Goal: Book appointment/travel/reservation

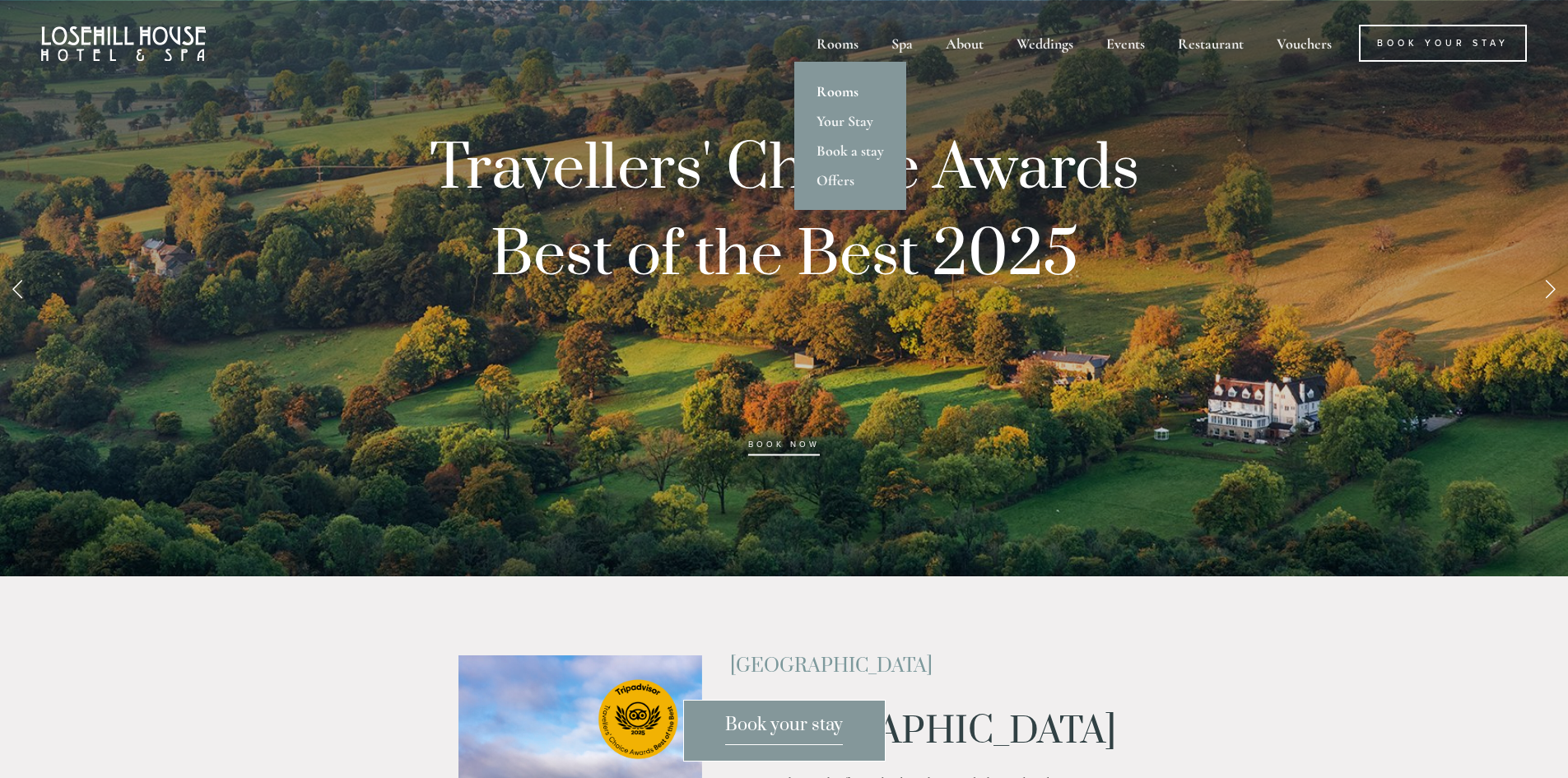
click at [841, 89] on link "Rooms" at bounding box center [850, 91] width 112 height 29
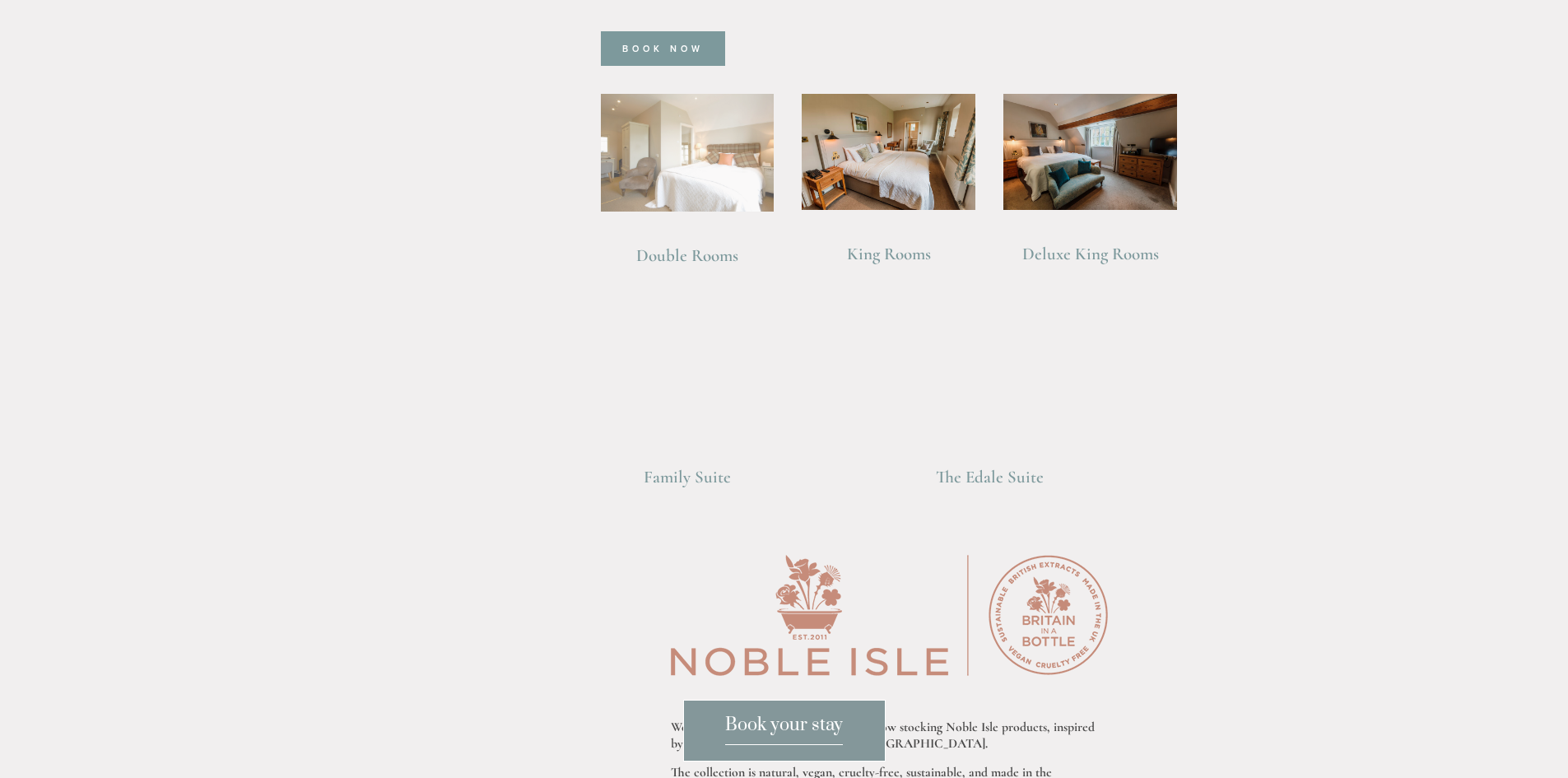
scroll to position [1317, 0]
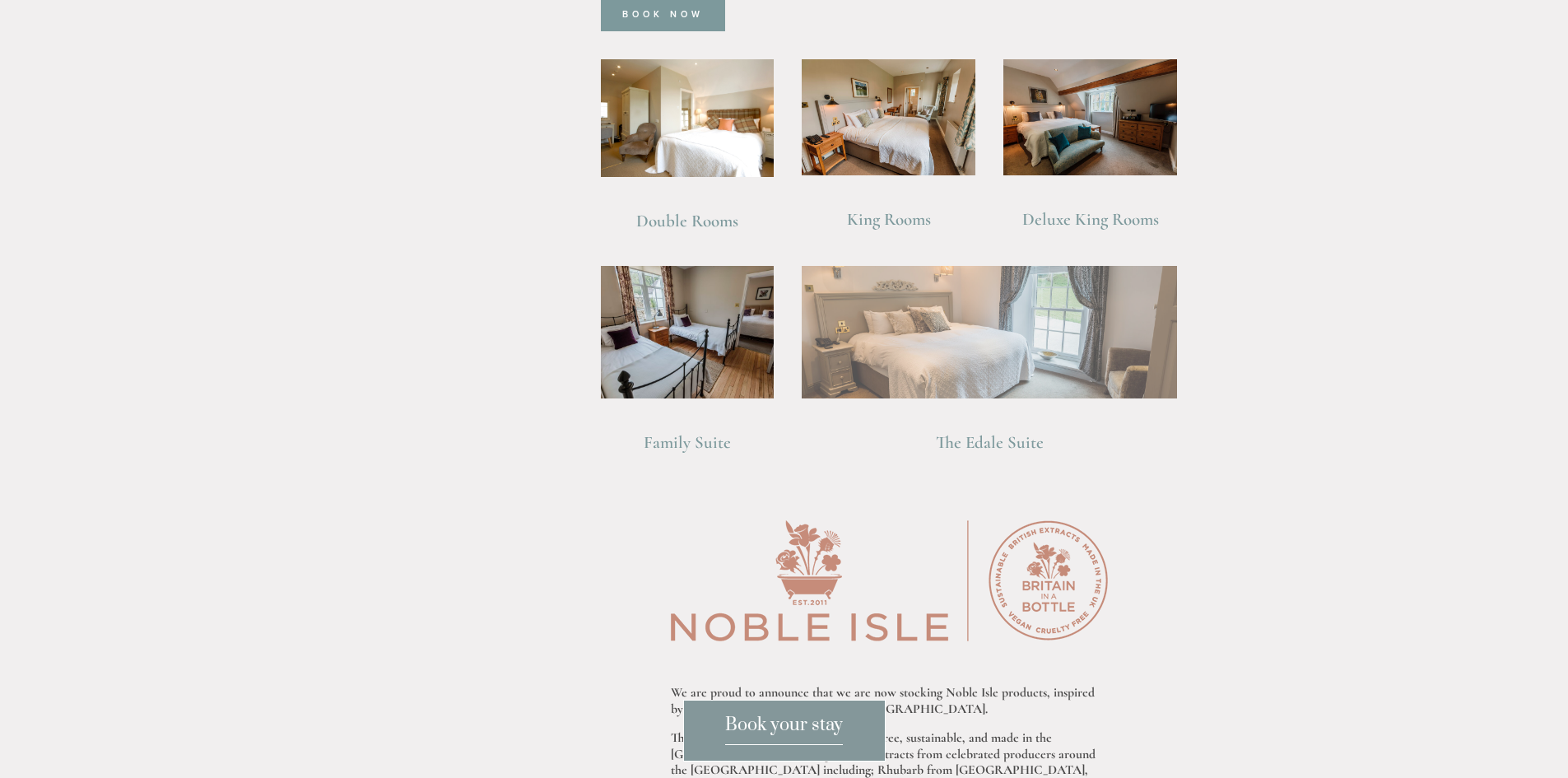
click at [980, 312] on img at bounding box center [989, 331] width 376 height 132
